Goal: Information Seeking & Learning: Learn about a topic

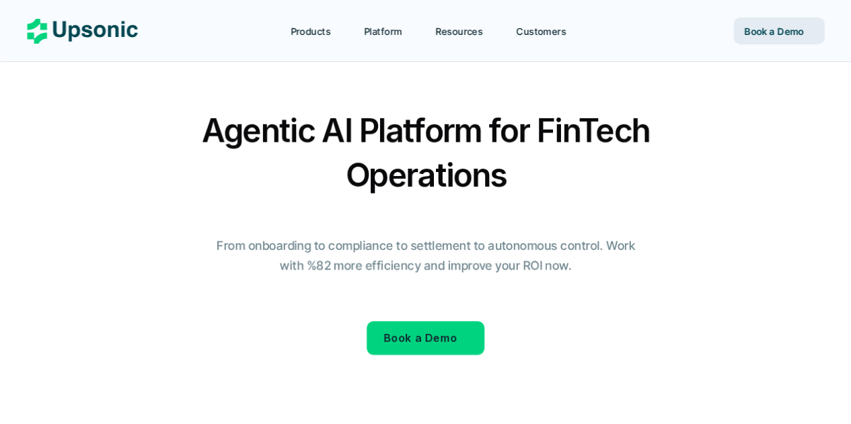
click at [548, 40] on link "Customers" at bounding box center [549, 31] width 80 height 24
click at [549, 30] on p "Customers" at bounding box center [542, 31] width 50 height 14
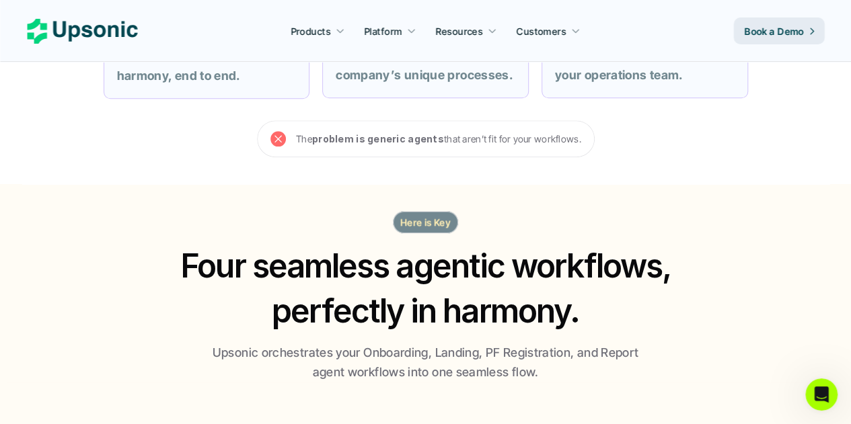
scroll to position [740, 0]
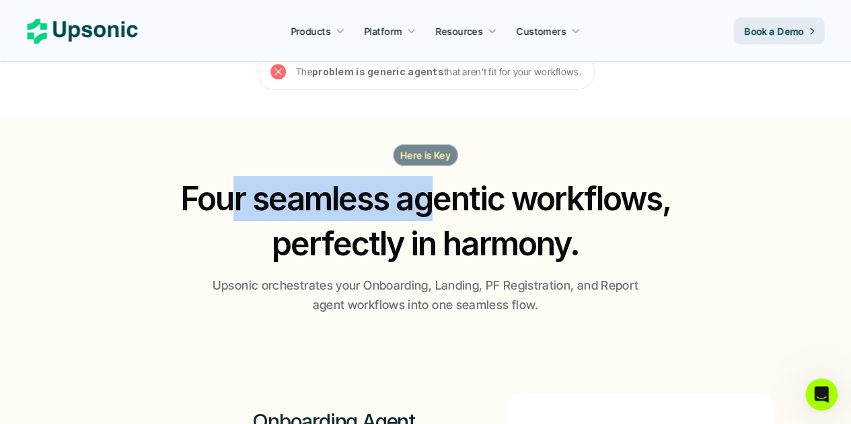
drag, startPoint x: 234, startPoint y: 193, endPoint x: 525, endPoint y: 197, distance: 290.6
click at [479, 196] on h2 "Four seamless agentic workflows, perfectly in harmony." at bounding box center [425, 221] width 517 height 90
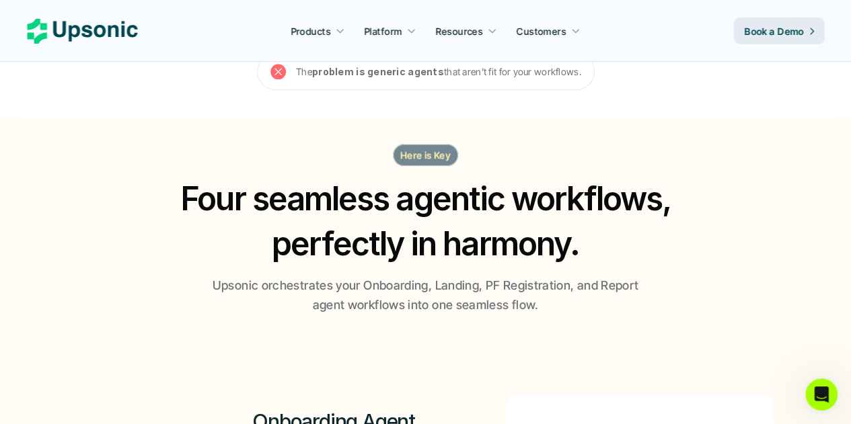
click at [525, 197] on h2 "Four seamless agentic workflows, perfectly in harmony." at bounding box center [425, 221] width 517 height 90
drag, startPoint x: 401, startPoint y: 237, endPoint x: 530, endPoint y: 237, distance: 129.1
click at [466, 237] on h2 "Four seamless agentic workflows, perfectly in harmony." at bounding box center [425, 221] width 517 height 90
click at [531, 237] on h2 "Four seamless agentic workflows, perfectly in harmony." at bounding box center [425, 221] width 517 height 90
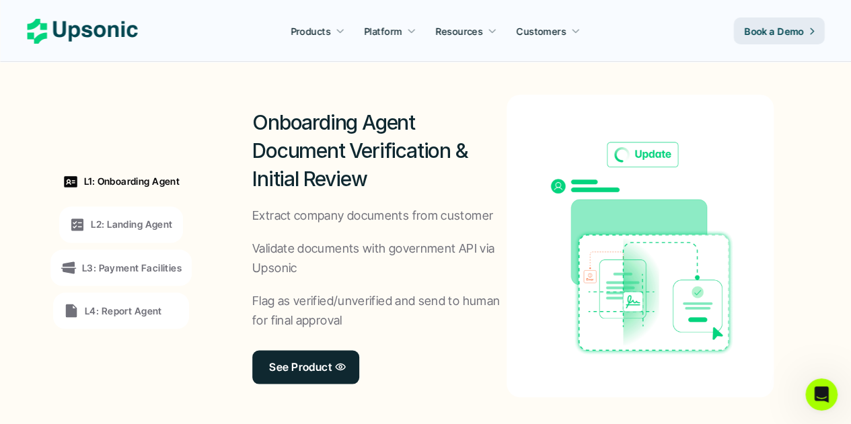
scroll to position [1076, 0]
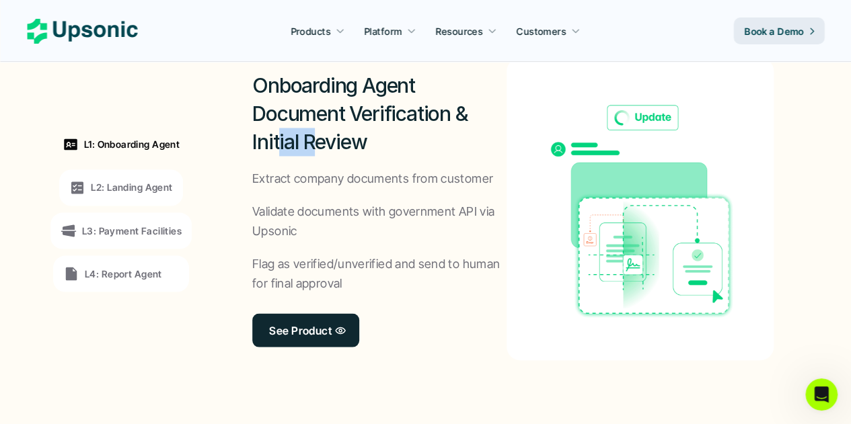
drag, startPoint x: 282, startPoint y: 144, endPoint x: 331, endPoint y: 143, distance: 49.1
click at [324, 143] on h2 "Onboarding Agent Document Verification & Initial Review" at bounding box center [379, 113] width 254 height 85
click at [350, 143] on h2 "Onboarding Agent Document Verification & Initial Review" at bounding box center [379, 113] width 254 height 85
click at [125, 189] on p "L2: Landing Agent" at bounding box center [131, 187] width 81 height 14
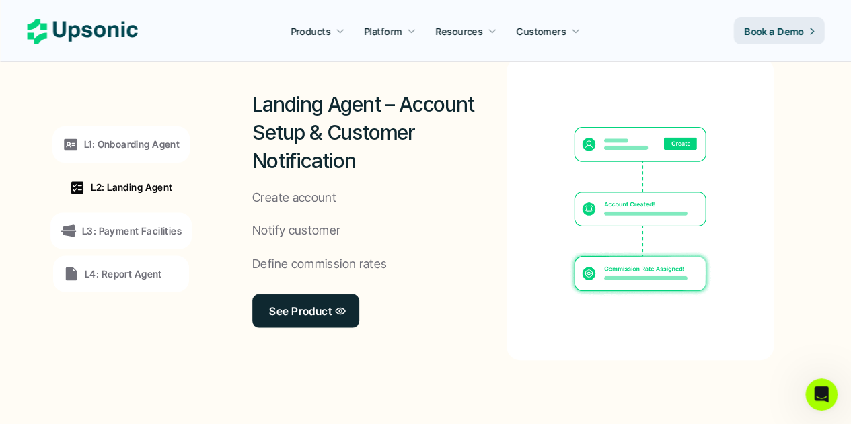
click at [139, 223] on div "L3: Payment Facilities" at bounding box center [121, 231] width 121 height 16
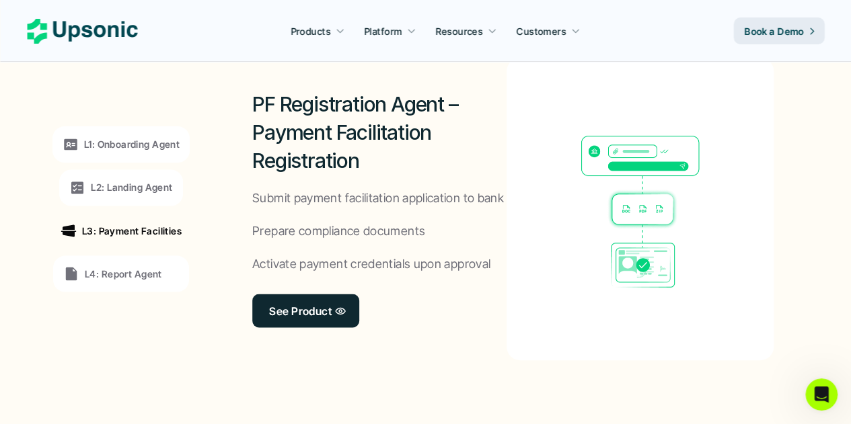
click at [100, 274] on p "L4: Report Agent" at bounding box center [123, 273] width 77 height 14
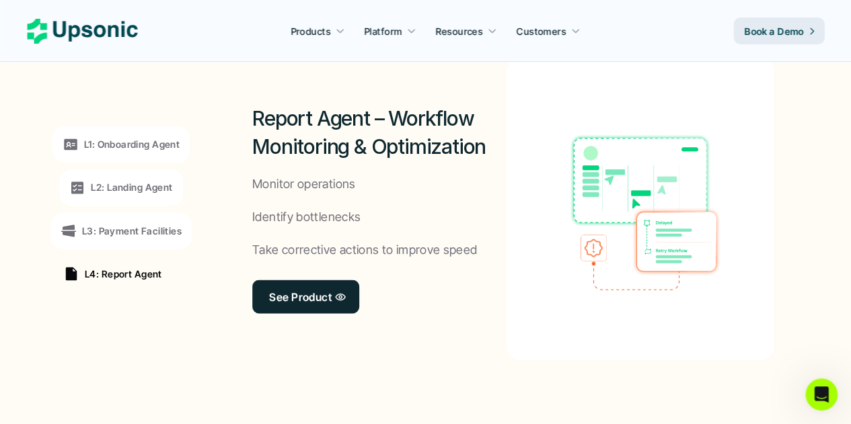
click at [130, 148] on p "L1: Onboarding Agent" at bounding box center [132, 144] width 96 height 14
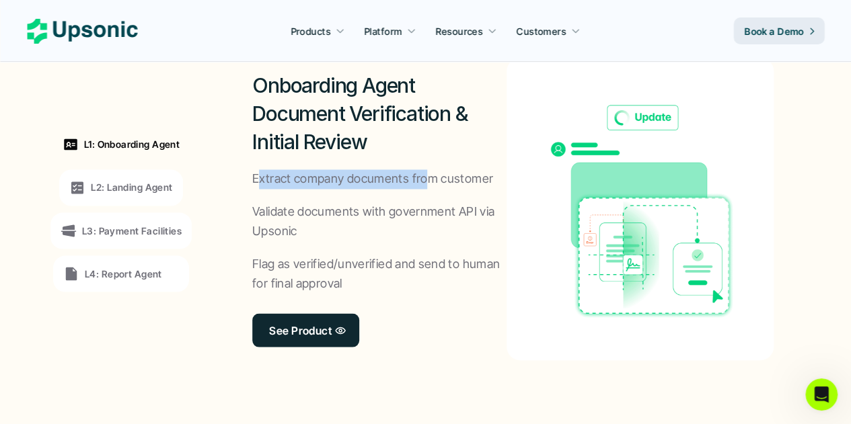
drag, startPoint x: 260, startPoint y: 178, endPoint x: 445, endPoint y: 170, distance: 185.1
click at [435, 170] on p "Extract company documents from customer" at bounding box center [372, 180] width 241 height 20
click at [457, 170] on p "Extract company documents from customer" at bounding box center [372, 180] width 241 height 20
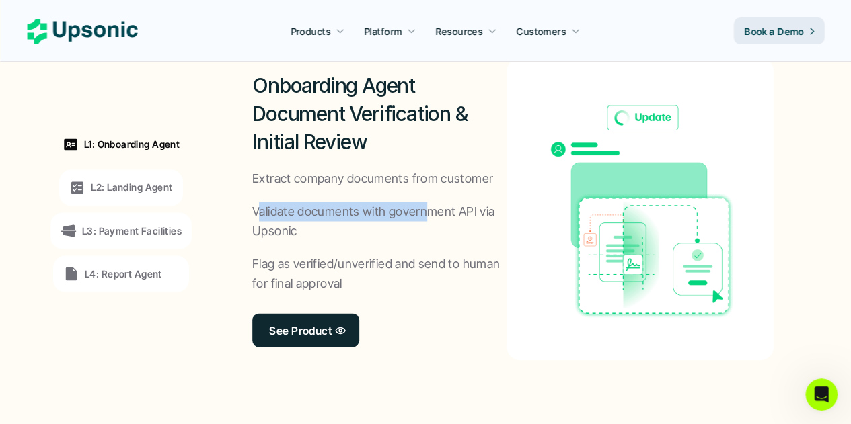
drag, startPoint x: 259, startPoint y: 213, endPoint x: 449, endPoint y: 214, distance: 189.7
click at [432, 214] on p "Validate documents with government API via Upsonic" at bounding box center [379, 221] width 254 height 39
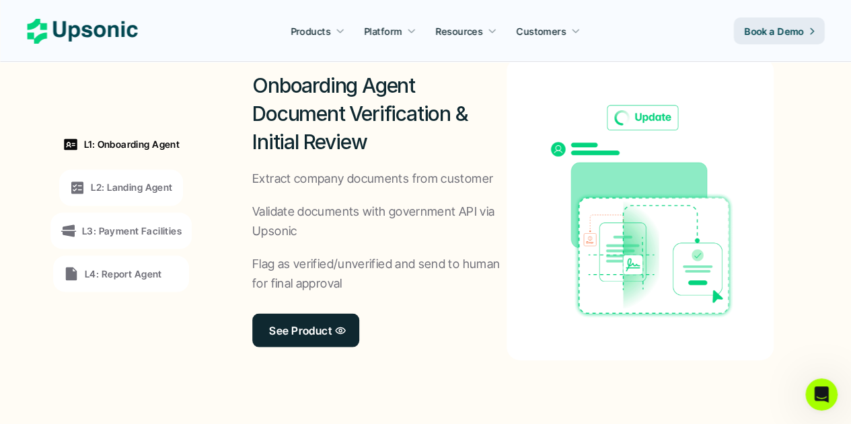
click at [449, 214] on p "Validate documents with government API via Upsonic" at bounding box center [379, 221] width 254 height 39
drag, startPoint x: 252, startPoint y: 231, endPoint x: 293, endPoint y: 231, distance: 41.0
click at [289, 231] on p "Validate documents with government API via Upsonic" at bounding box center [379, 221] width 254 height 39
click at [296, 235] on p "Validate documents with government API via Upsonic" at bounding box center [379, 221] width 254 height 39
drag, startPoint x: 259, startPoint y: 260, endPoint x: 406, endPoint y: 262, distance: 147.3
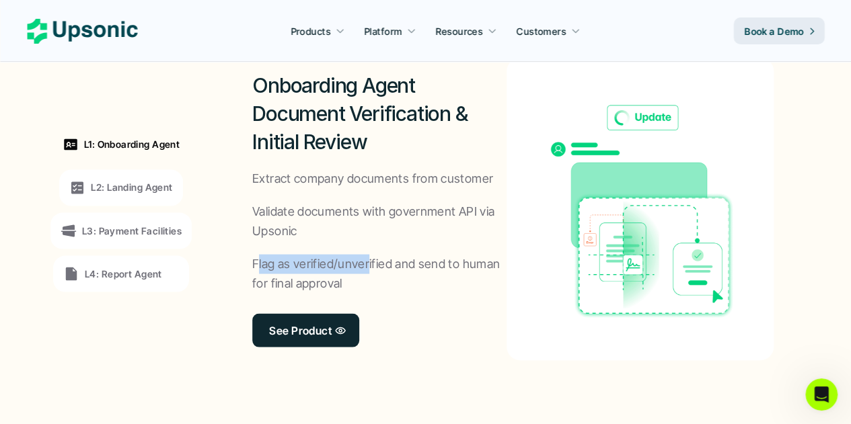
click at [388, 261] on p "Flag as verified/unverified and send to human for final approval" at bounding box center [379, 273] width 254 height 39
click at [407, 262] on p "Flag as verified/unverified and send to human for final approval" at bounding box center [379, 273] width 254 height 39
click at [124, 181] on p "L2: Landing Agent" at bounding box center [131, 187] width 81 height 14
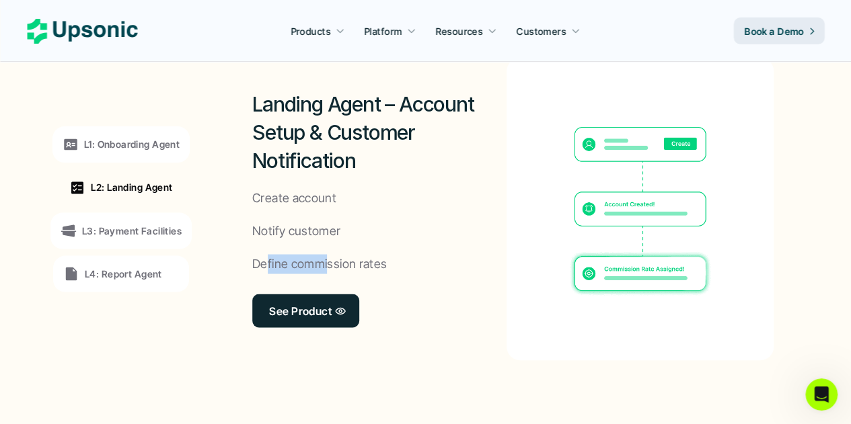
drag, startPoint x: 265, startPoint y: 262, endPoint x: 350, endPoint y: 262, distance: 84.8
click at [341, 262] on p "Define commission rates" at bounding box center [319, 264] width 135 height 20
click at [350, 262] on p "Define commission rates" at bounding box center [319, 264] width 135 height 20
click at [131, 236] on p "L3: Payment Facilities" at bounding box center [132, 230] width 100 height 14
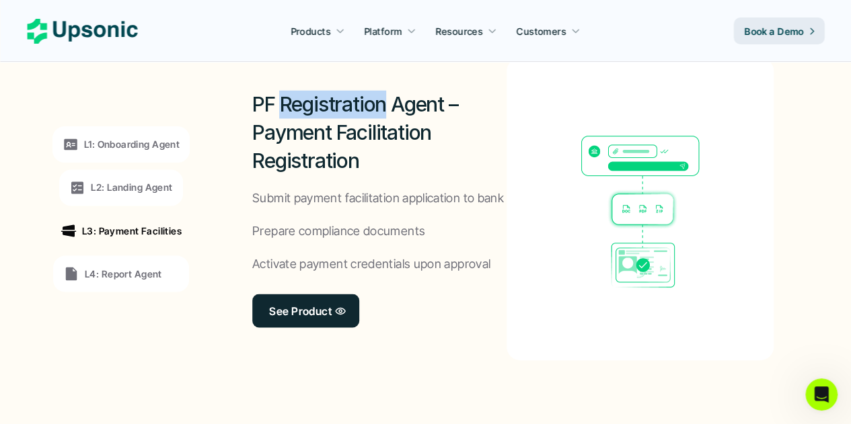
drag, startPoint x: 280, startPoint y: 106, endPoint x: 400, endPoint y: 108, distance: 119.8
click at [393, 108] on h2 "PF Registration Agent – Payment Facilitation Registration" at bounding box center [379, 132] width 254 height 85
click at [400, 108] on h2 "PF Registration Agent – Payment Facilitation Registration" at bounding box center [379, 132] width 254 height 85
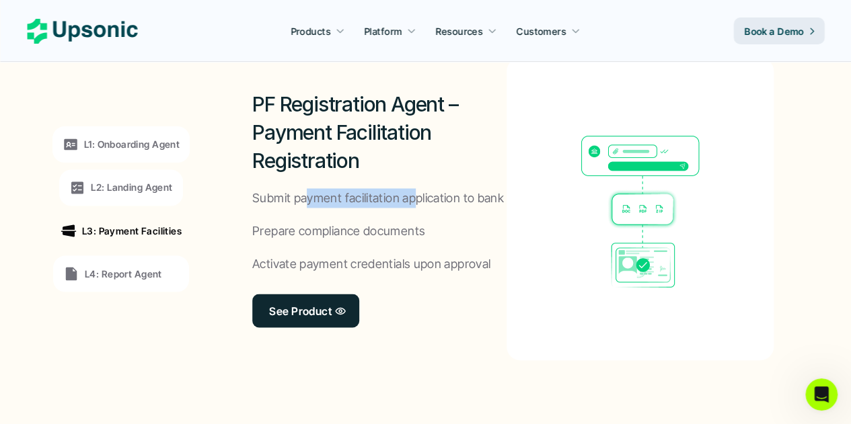
drag, startPoint x: 389, startPoint y: 198, endPoint x: 437, endPoint y: 200, distance: 48.5
click at [437, 200] on p "Submit payment facilitation application to bank" at bounding box center [378, 198] width 252 height 20
click at [446, 202] on p "Submit payment facilitation application to bank" at bounding box center [378, 198] width 252 height 20
click at [395, 237] on p "Prepare compliance documents" at bounding box center [338, 231] width 173 height 20
click at [408, 239] on p "Prepare compliance documents" at bounding box center [338, 231] width 173 height 20
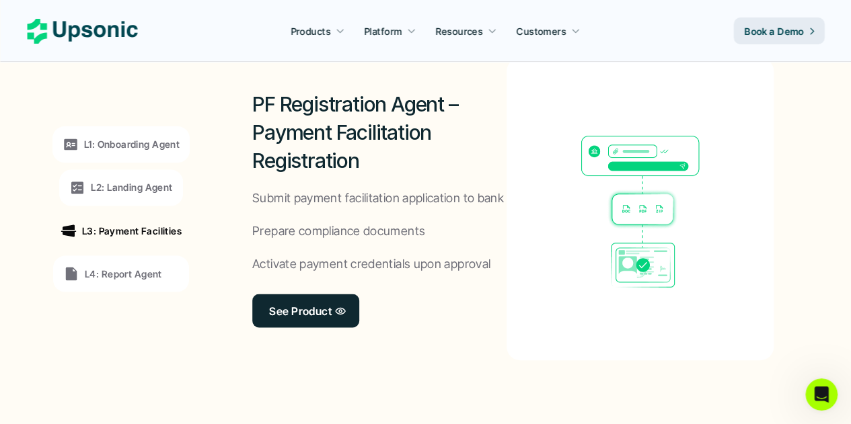
click at [149, 274] on p "L4: Report Agent" at bounding box center [123, 273] width 77 height 14
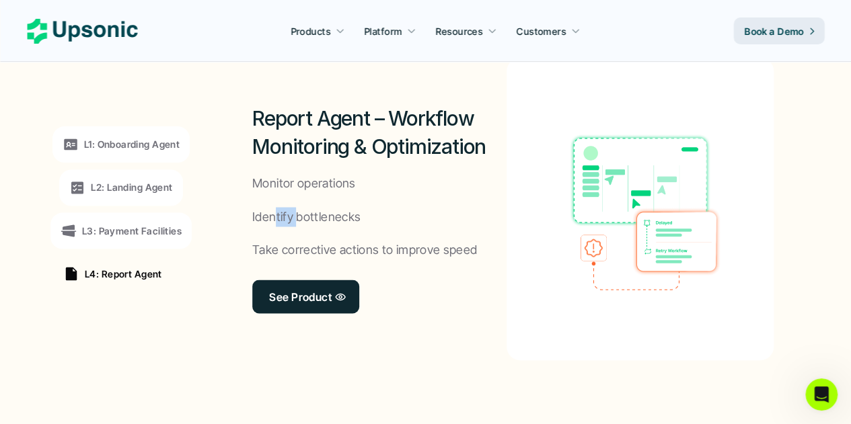
drag, startPoint x: 295, startPoint y: 211, endPoint x: 316, endPoint y: 213, distance: 21.6
click at [304, 212] on p "Identify bottlenecks" at bounding box center [306, 217] width 108 height 20
click at [317, 213] on p "Identify bottlenecks" at bounding box center [306, 217] width 108 height 20
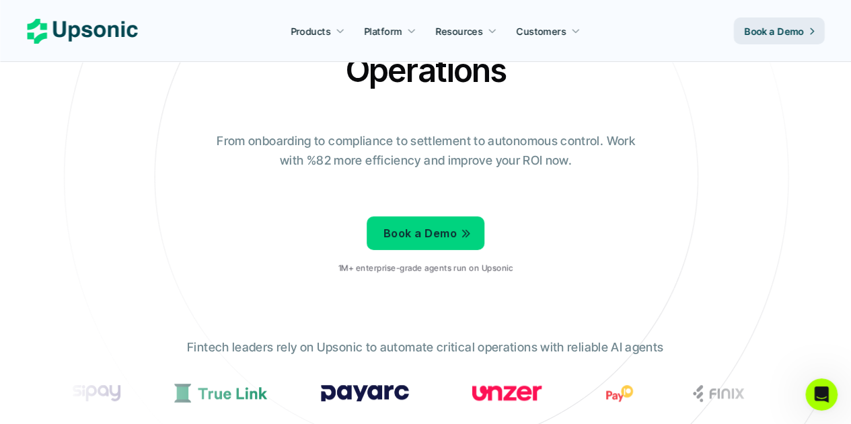
scroll to position [0, 0]
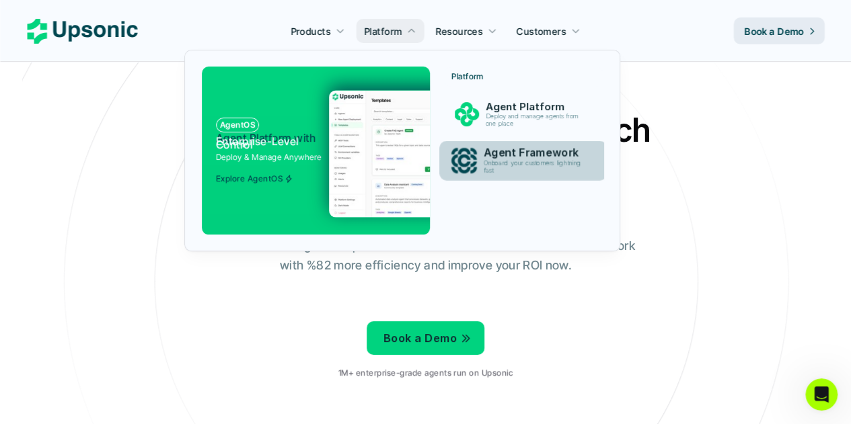
click at [507, 165] on p "Onboard your customers lightning fast" at bounding box center [534, 166] width 103 height 15
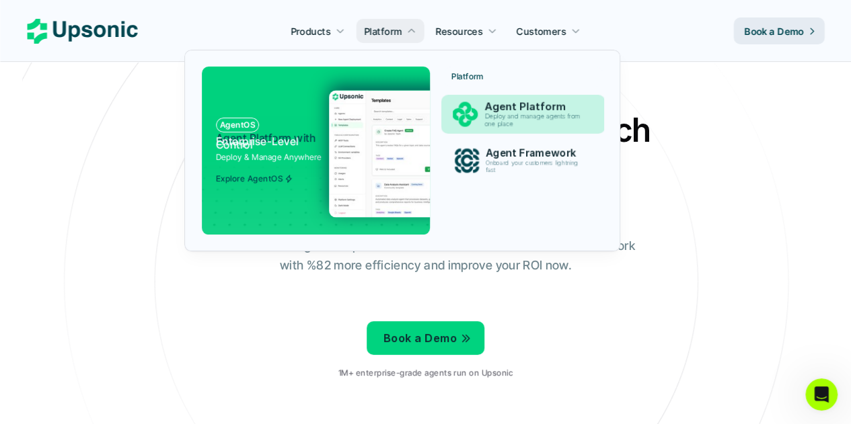
click at [517, 109] on p "Agent Platform" at bounding box center [535, 107] width 102 height 13
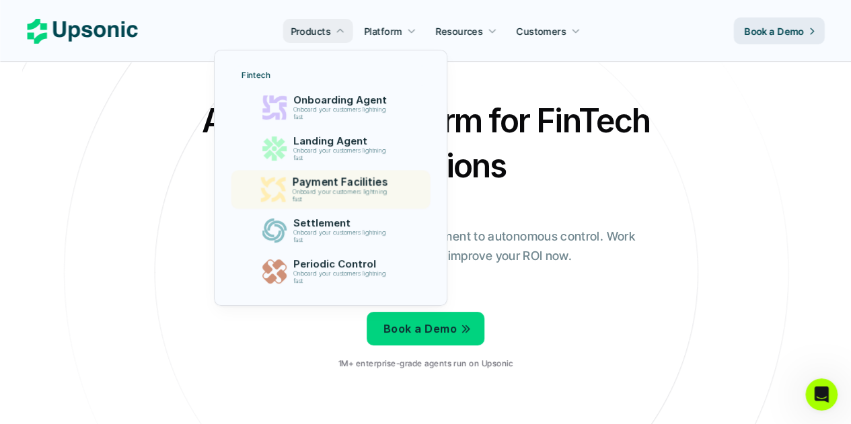
scroll to position [67, 0]
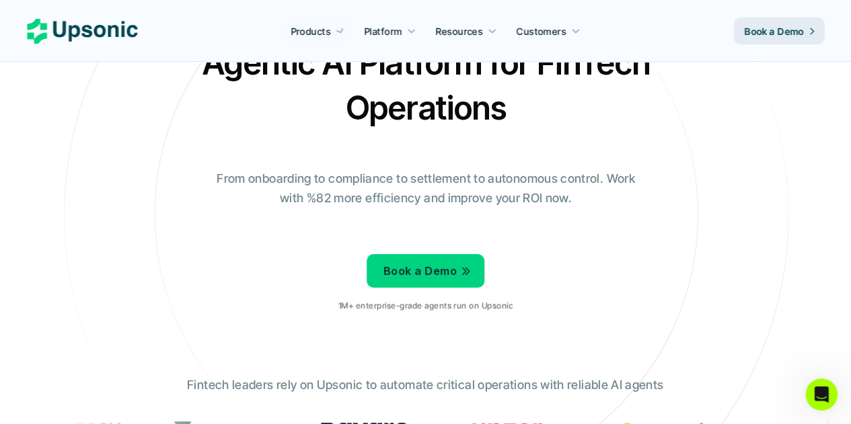
click at [740, 250] on div "Agentic AI Platform for FinTech Operations From onboarding to compliance to set…" at bounding box center [425, 181] width 787 height 283
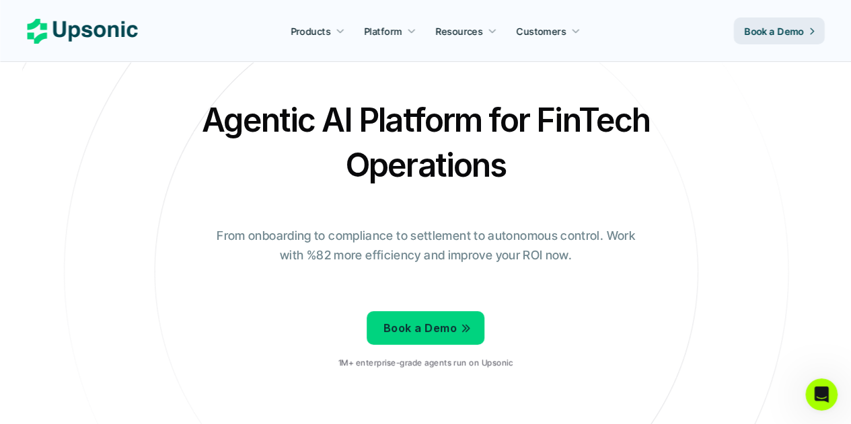
scroll to position [0, 0]
